Goal: Find specific page/section: Find specific page/section

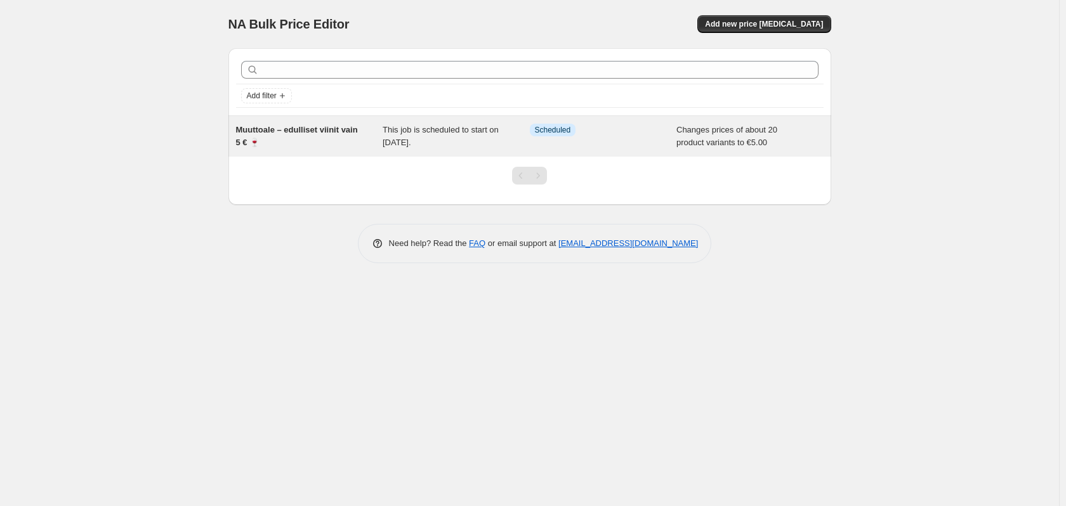
click at [313, 127] on span "Muuttoale – edulliset viinit vain 5 € 🍷" at bounding box center [297, 136] width 122 height 22
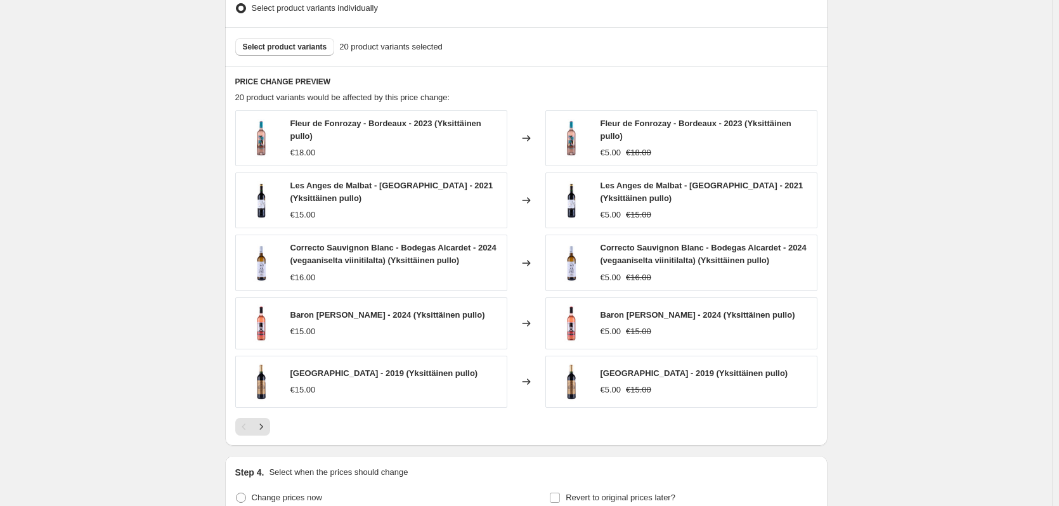
scroll to position [634, 0]
click at [270, 427] on button "Next" at bounding box center [261, 428] width 18 height 18
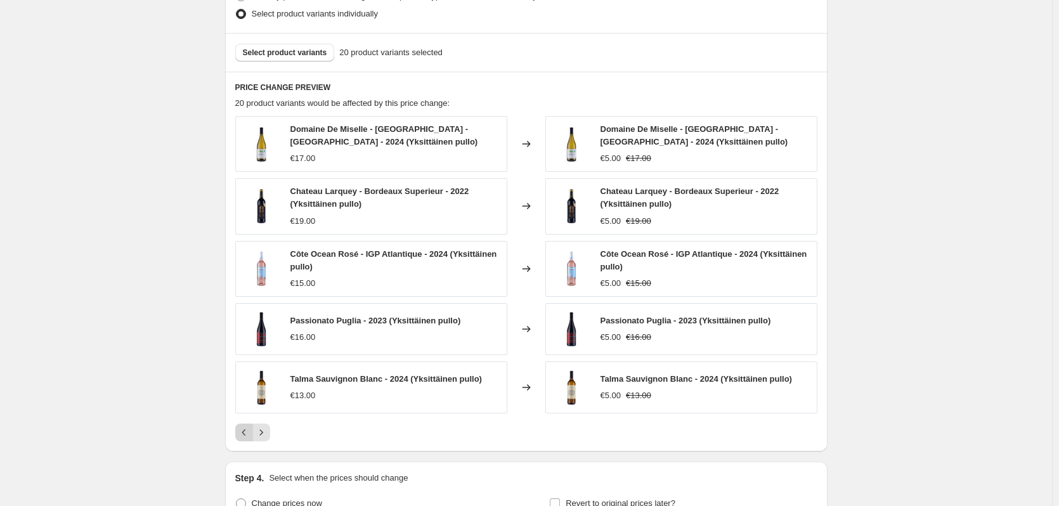
click at [250, 427] on icon "Previous" at bounding box center [244, 432] width 13 height 13
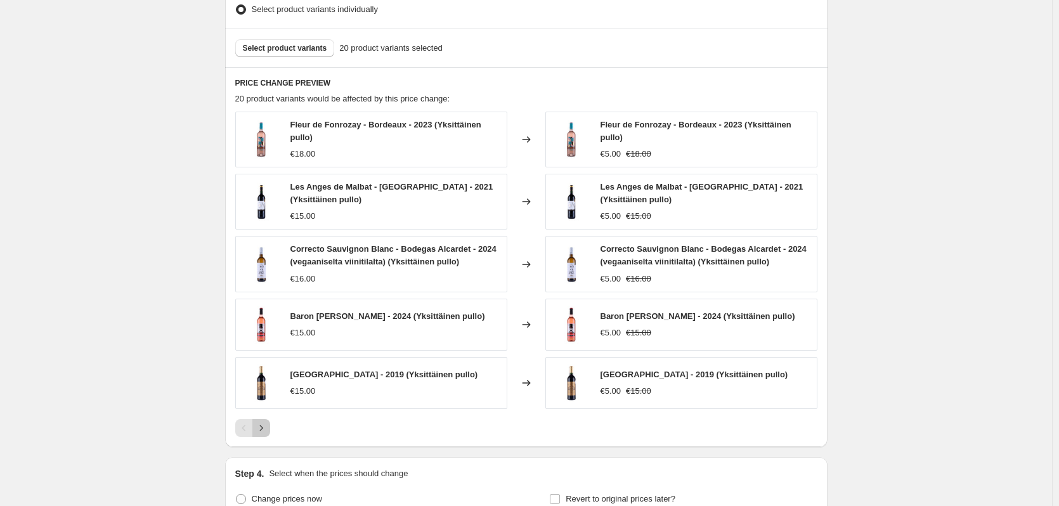
click at [266, 427] on icon "Next" at bounding box center [261, 428] width 13 height 13
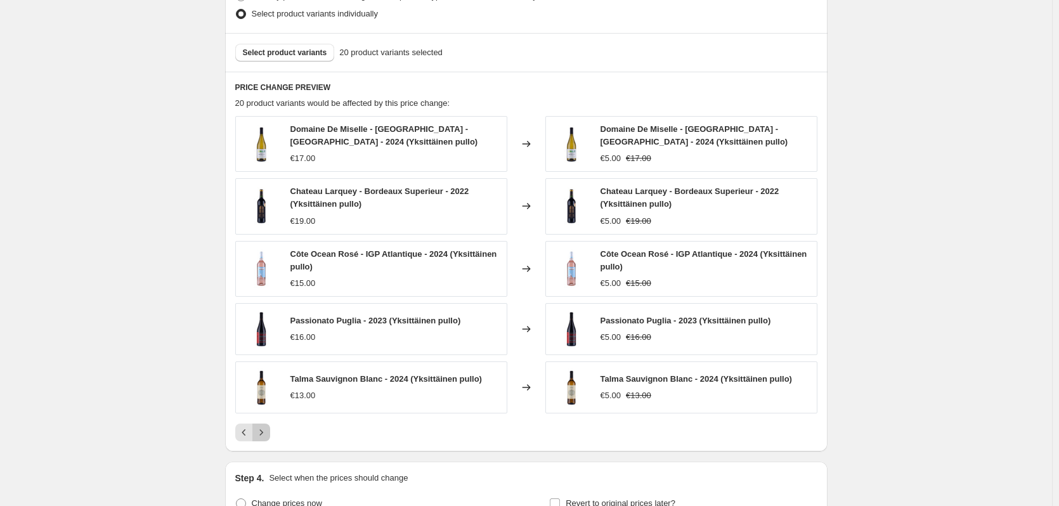
click at [266, 427] on icon "Next" at bounding box center [261, 432] width 13 height 13
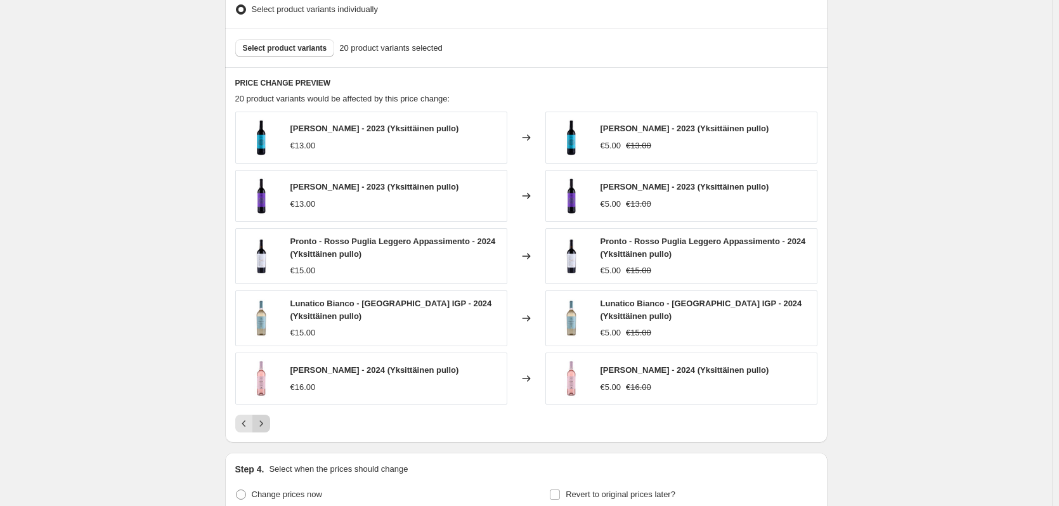
click at [266, 427] on icon "Next" at bounding box center [261, 423] width 13 height 13
